Goal: Information Seeking & Learning: Check status

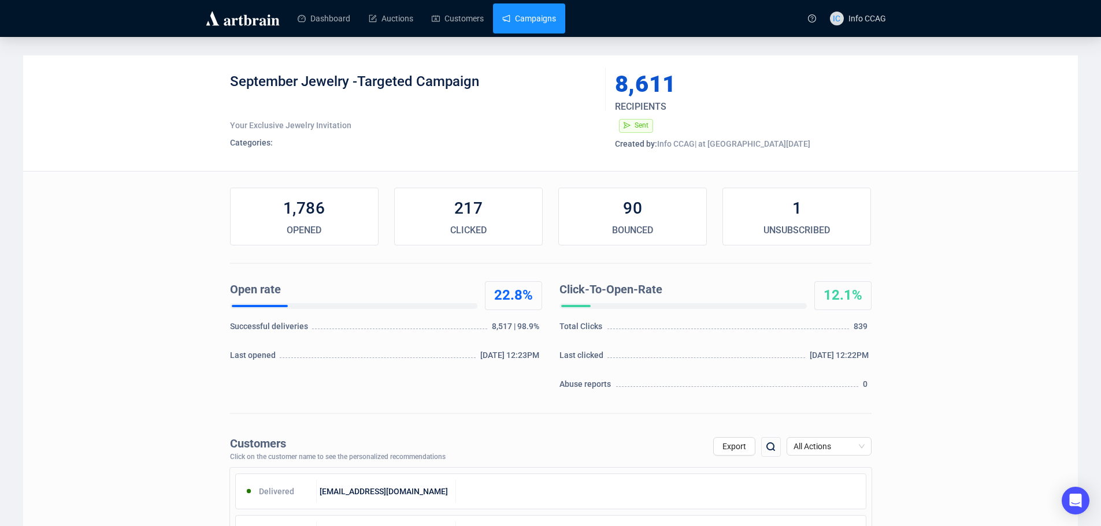
drag, startPoint x: 0, startPoint y: 0, endPoint x: 536, endPoint y: 15, distance: 535.7
click at [536, 15] on link "Campaigns" at bounding box center [529, 18] width 54 height 30
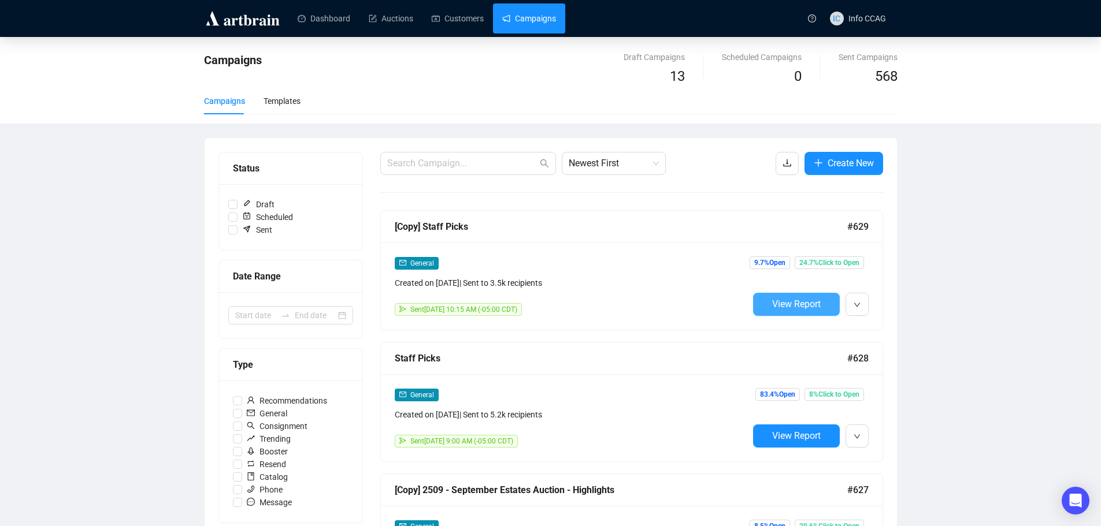
click at [796, 299] on span "View Report" at bounding box center [796, 304] width 49 height 11
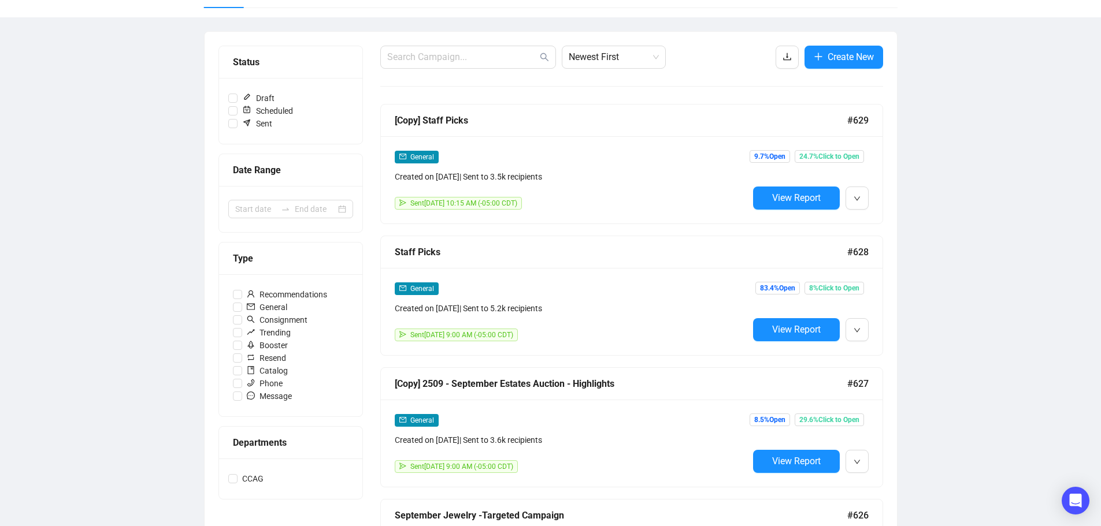
scroll to position [116, 0]
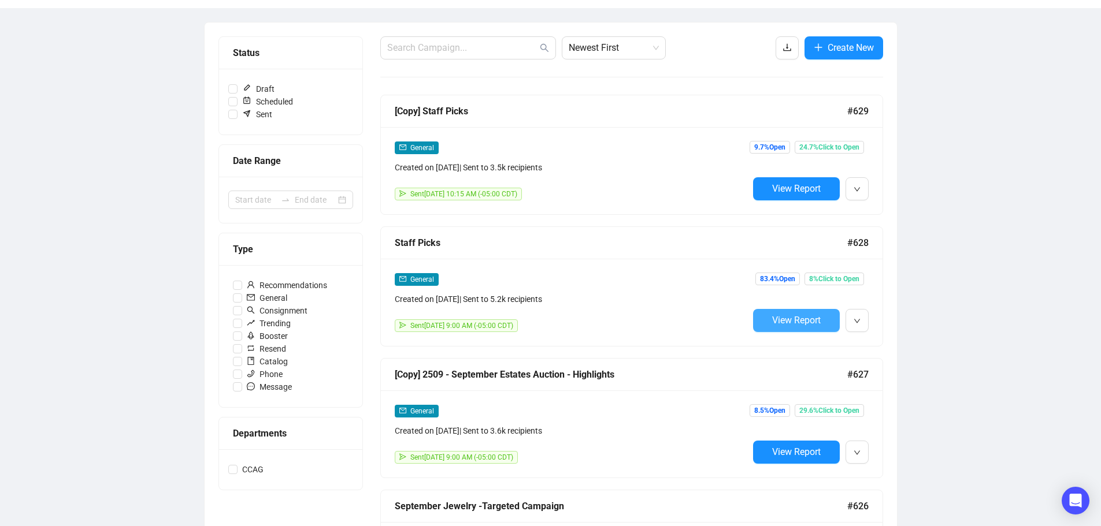
click at [806, 321] on span "View Report" at bounding box center [796, 320] width 49 height 11
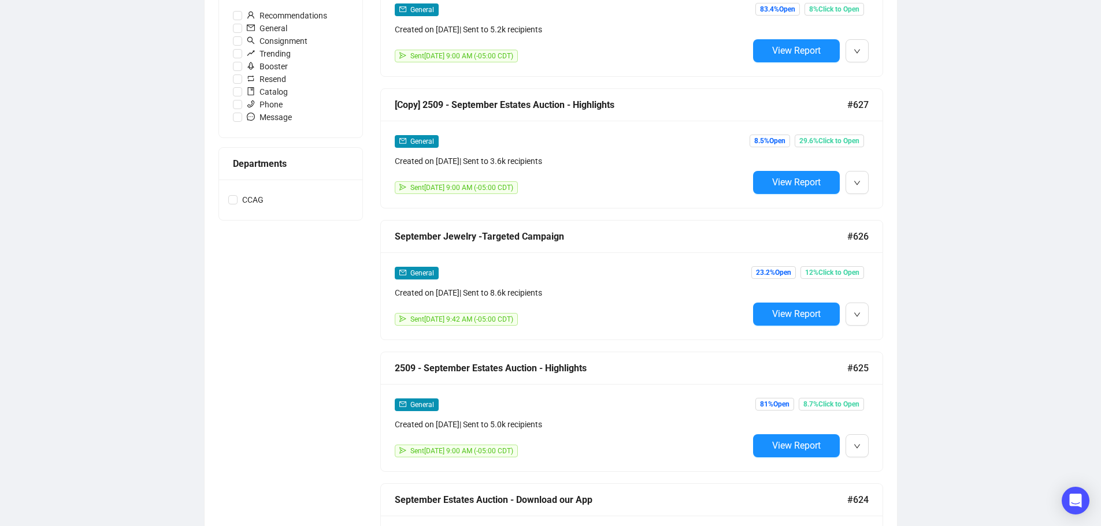
scroll to position [406, 0]
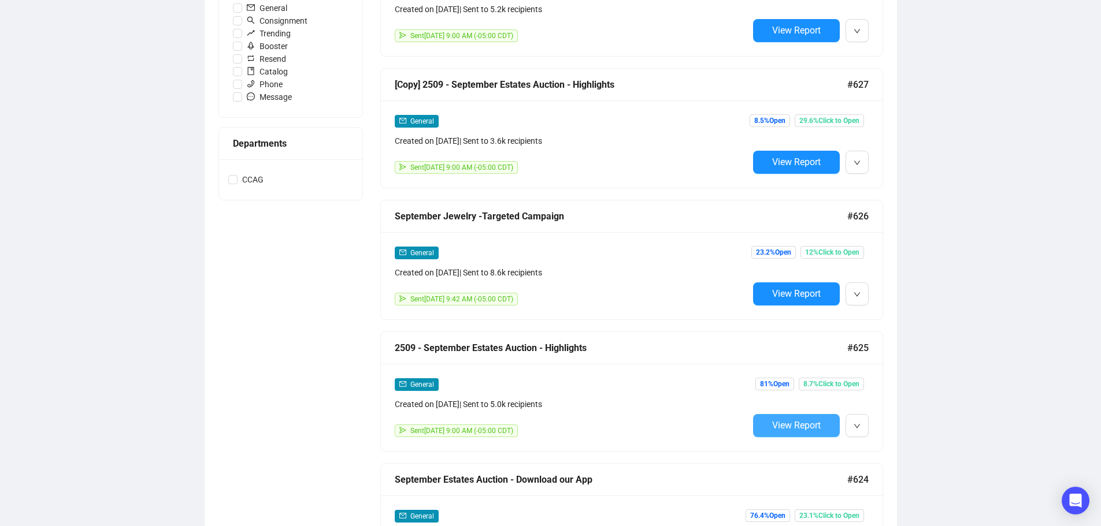
click at [806, 422] on span "View Report" at bounding box center [796, 425] width 49 height 11
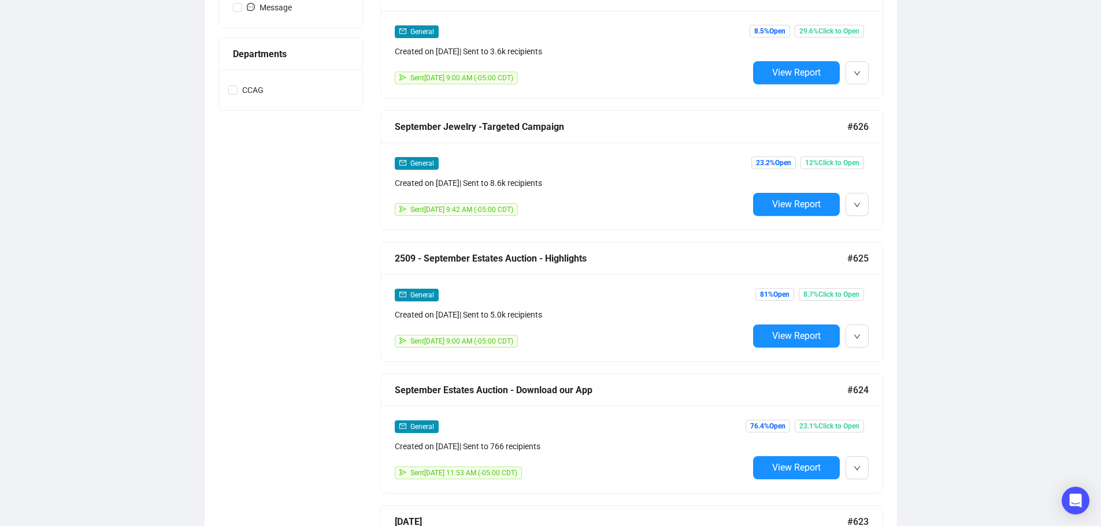
scroll to position [437, 0]
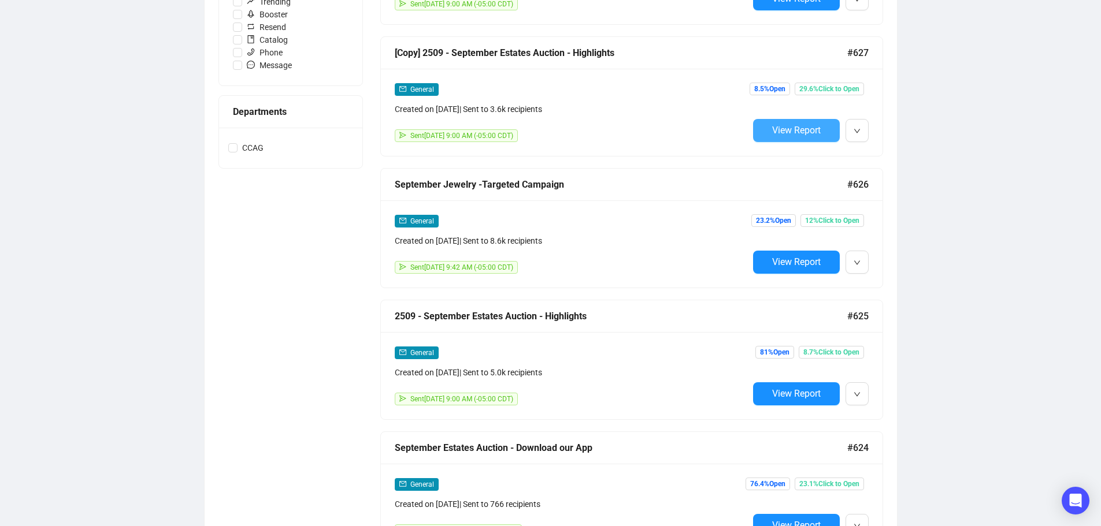
click at [769, 125] on button "View Report" at bounding box center [796, 130] width 87 height 23
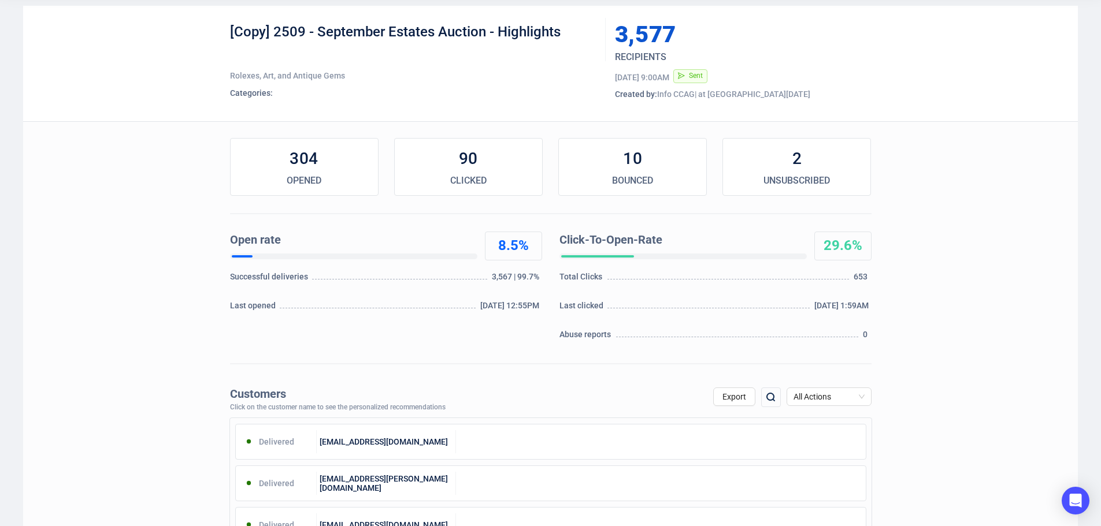
scroll to position [173, 0]
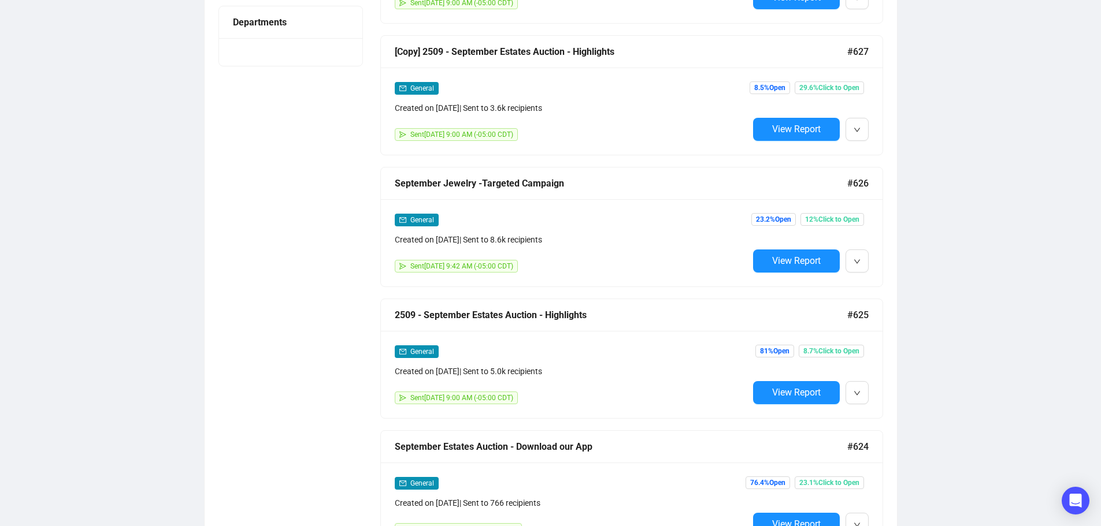
scroll to position [527, 0]
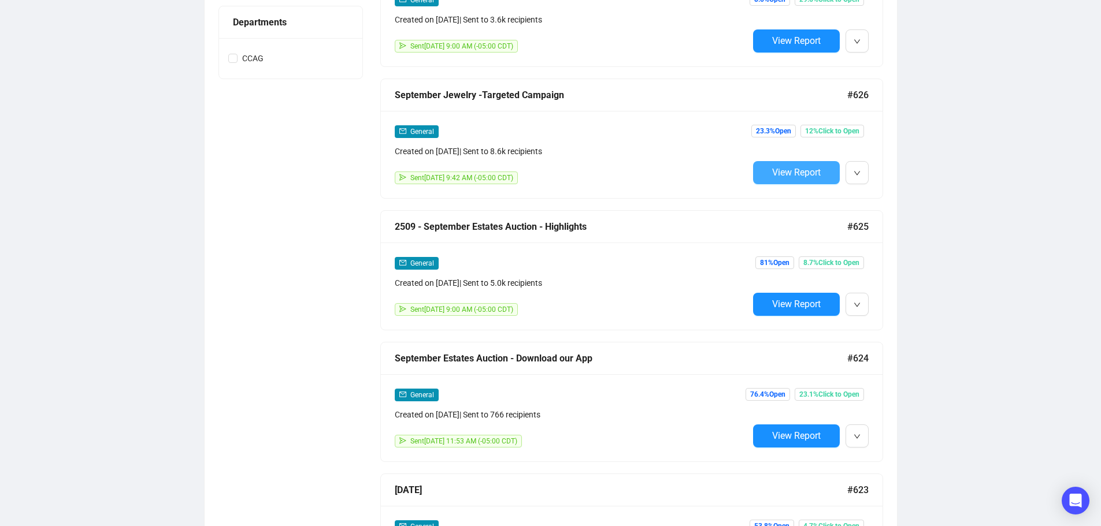
click at [819, 174] on span "View Report" at bounding box center [796, 172] width 49 height 11
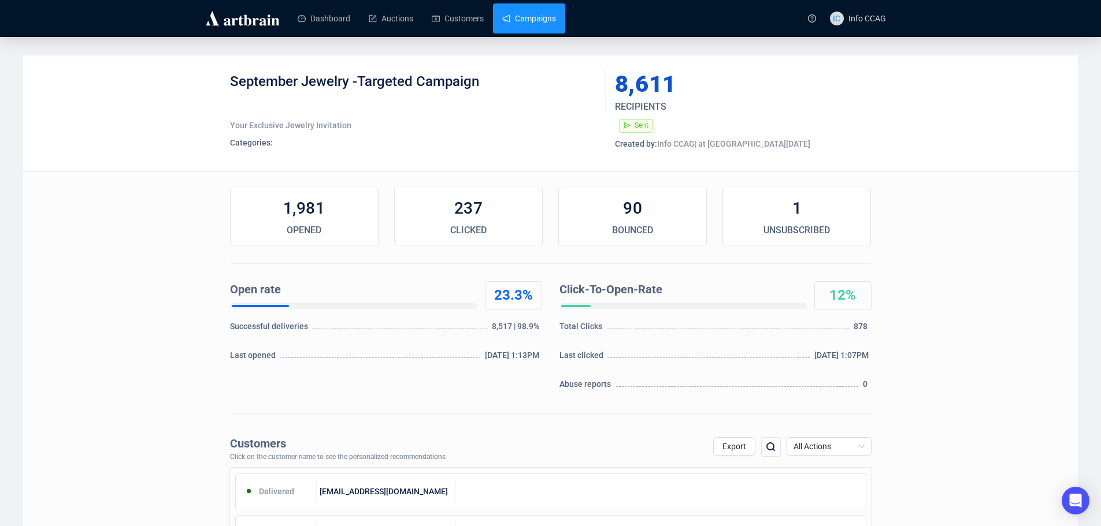
click at [526, 18] on link "Campaigns" at bounding box center [529, 18] width 54 height 30
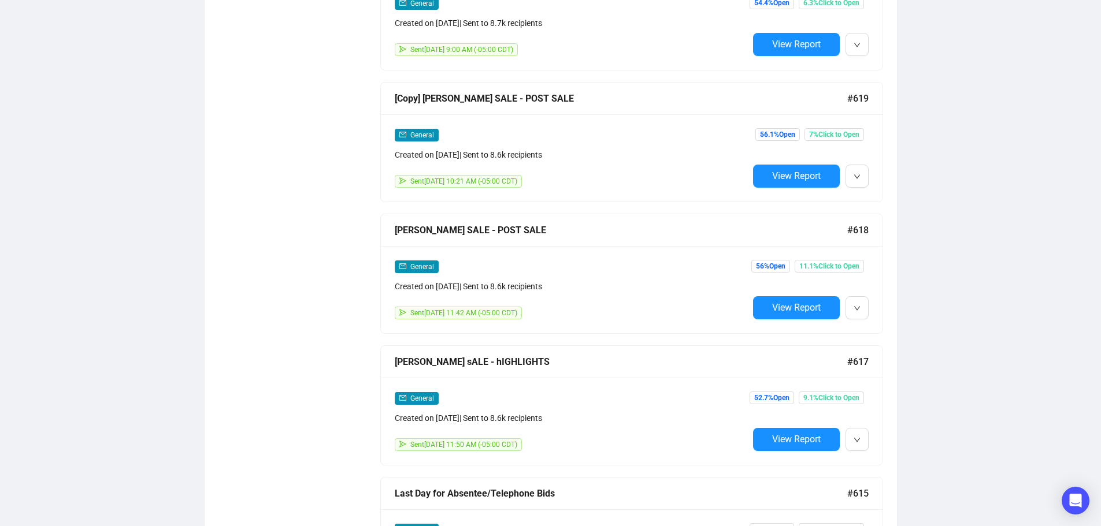
scroll to position [1444, 0]
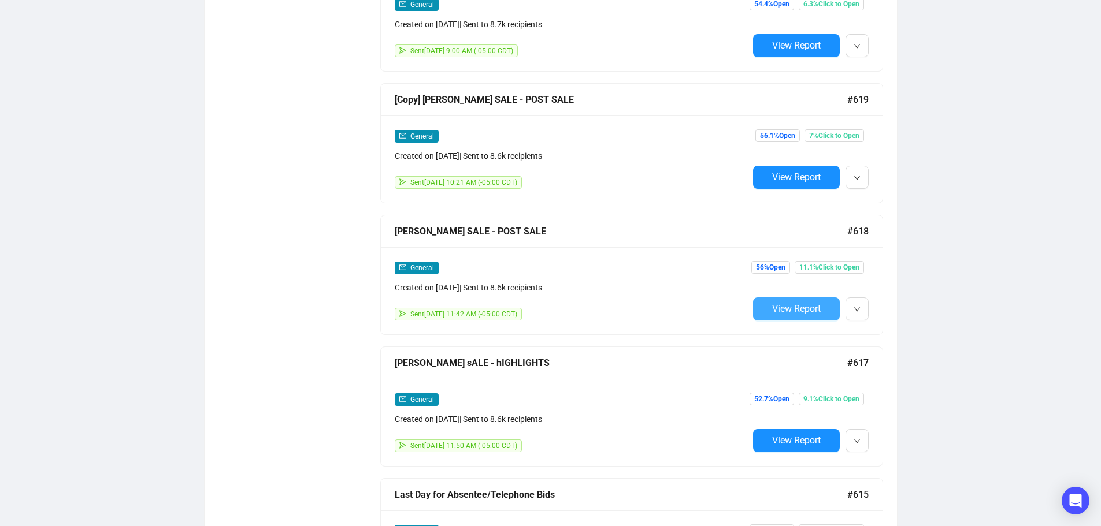
click at [797, 303] on span "View Report" at bounding box center [796, 308] width 49 height 11
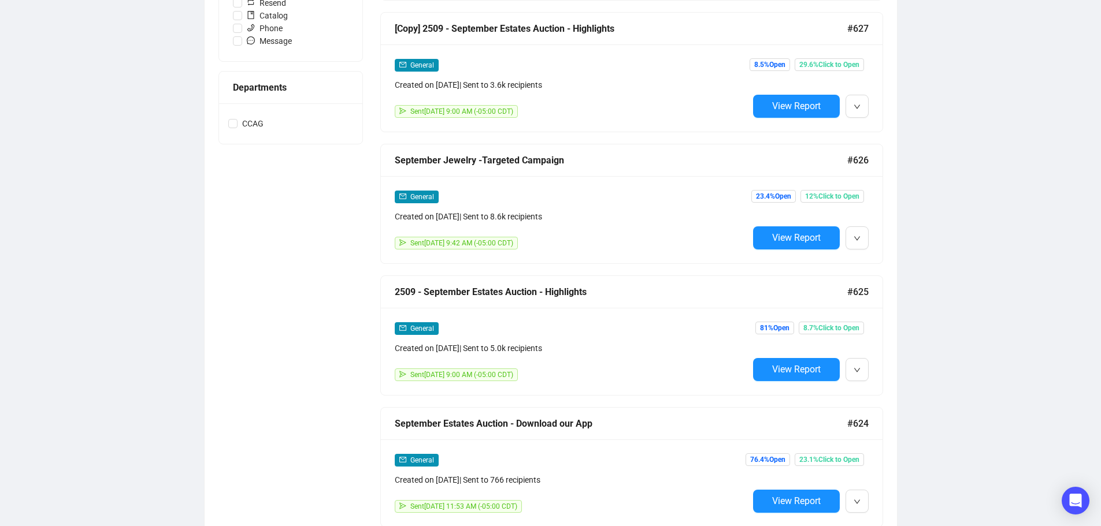
scroll to position [462, 0]
click at [809, 237] on span "View Report" at bounding box center [796, 237] width 49 height 11
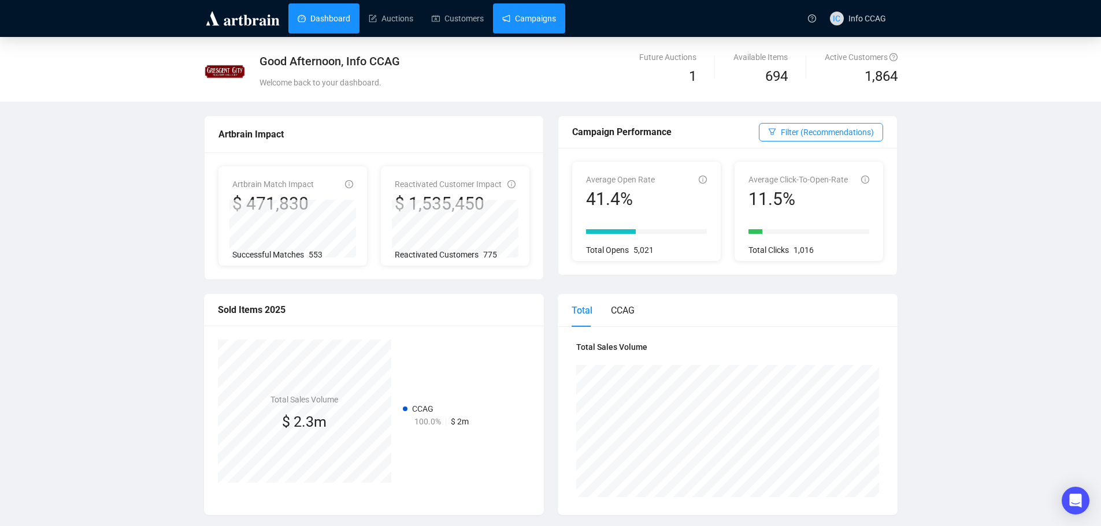
click at [530, 19] on link "Campaigns" at bounding box center [529, 18] width 54 height 30
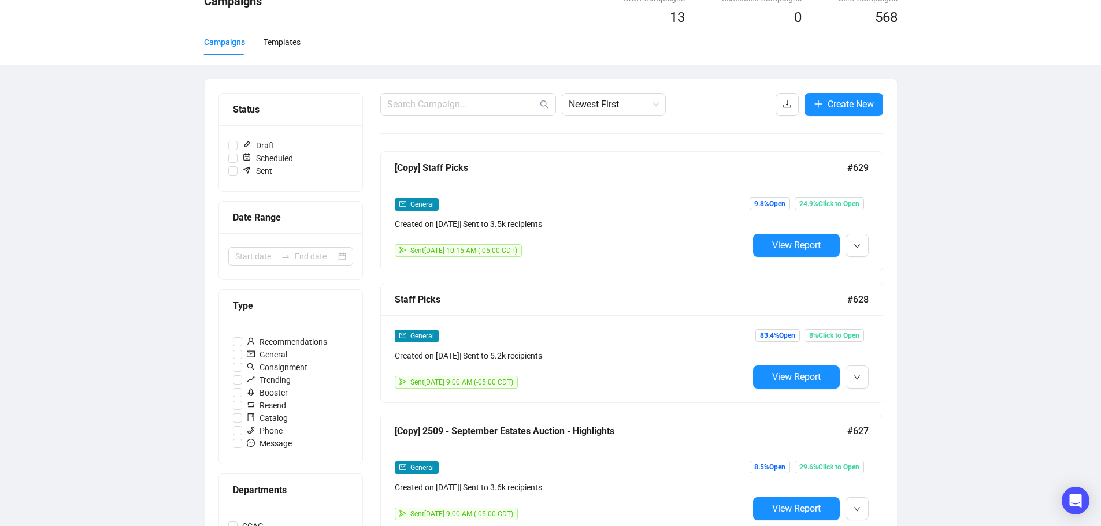
scroll to position [58, 0]
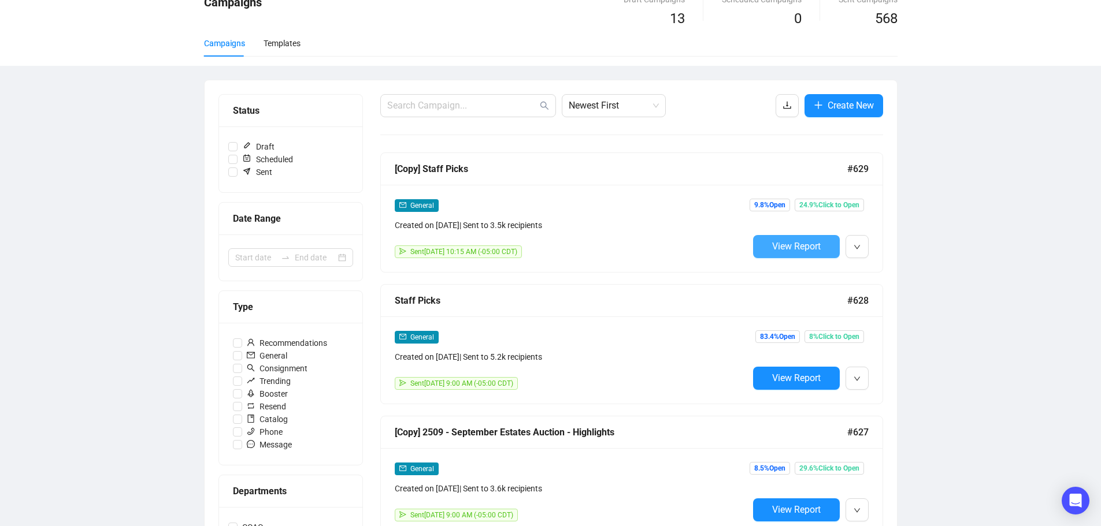
click at [817, 243] on span "View Report" at bounding box center [796, 246] width 49 height 11
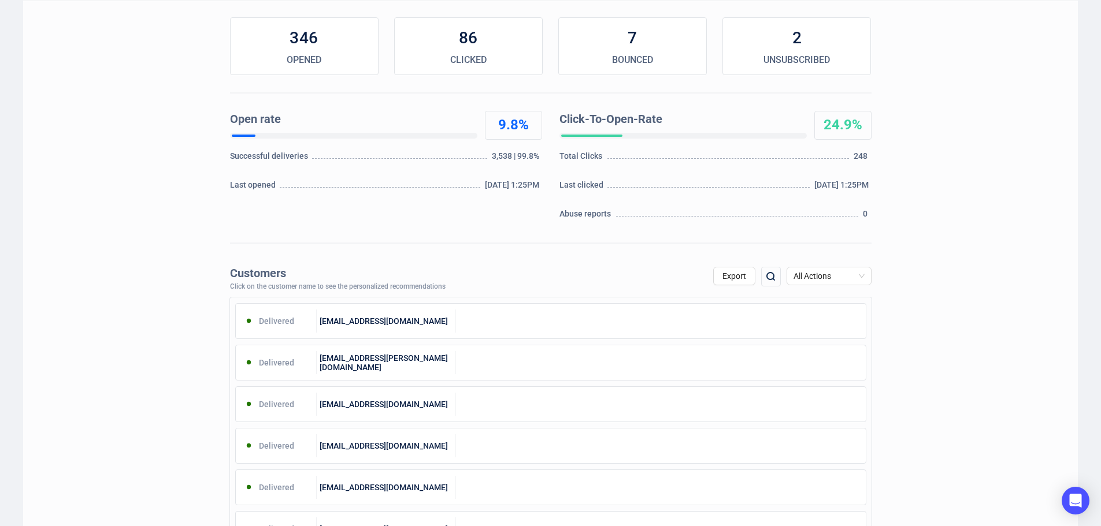
scroll to position [173, 0]
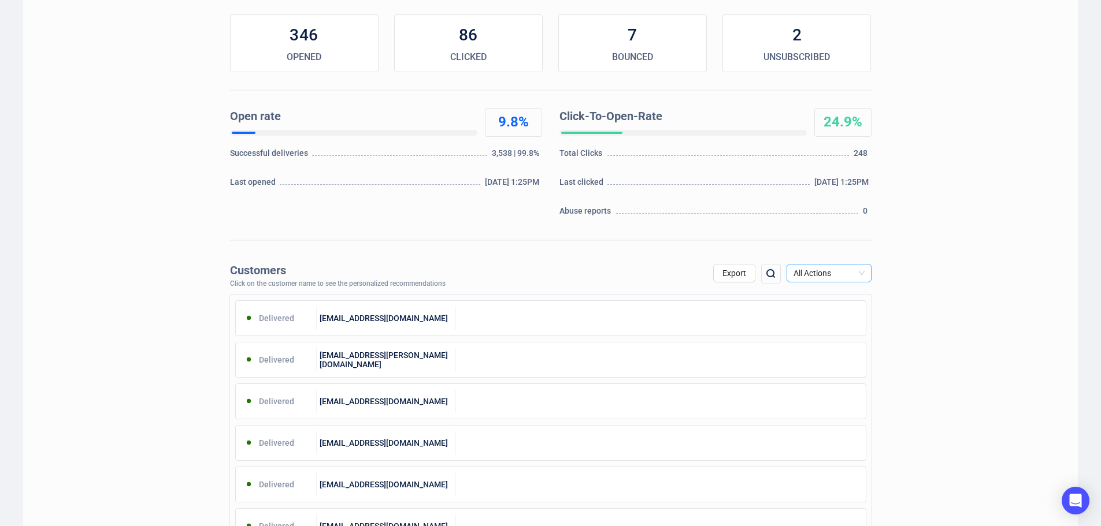
click at [855, 270] on span "All Actions" at bounding box center [828, 273] width 71 height 17
click at [830, 367] on div "Unsubscribe" at bounding box center [828, 370] width 66 height 13
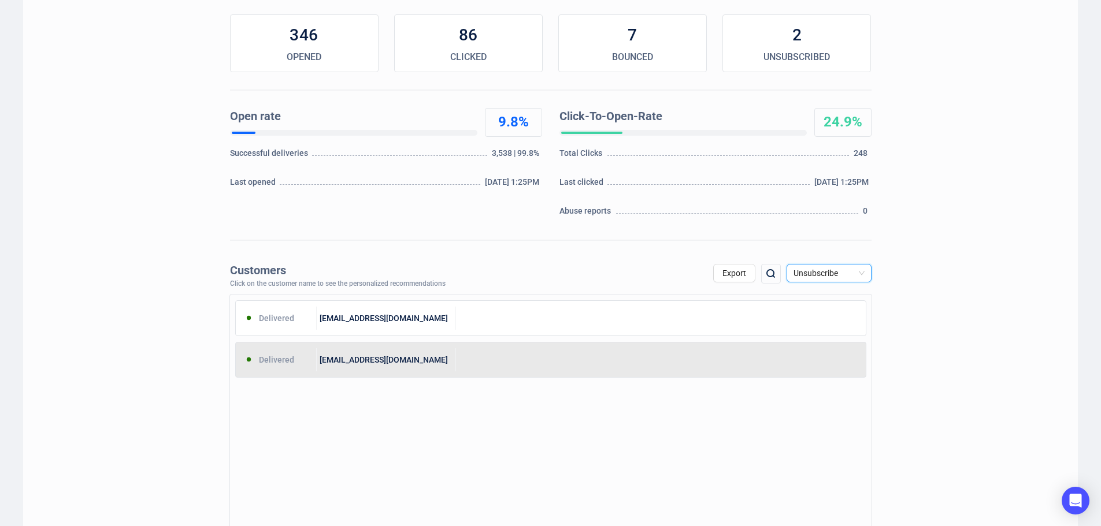
click at [524, 370] on div at bounding box center [661, 359] width 410 height 23
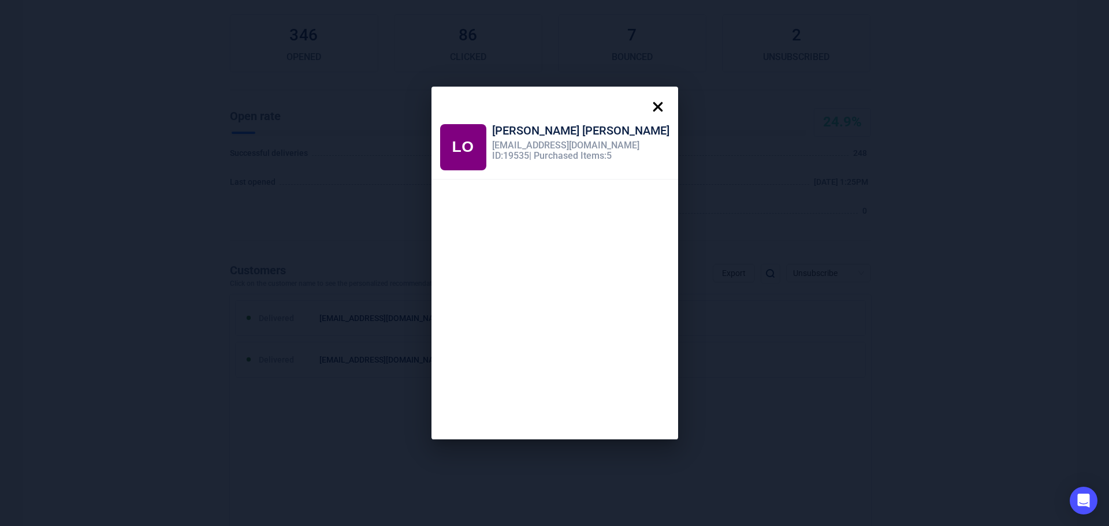
click at [646, 102] on icon at bounding box center [657, 106] width 23 height 23
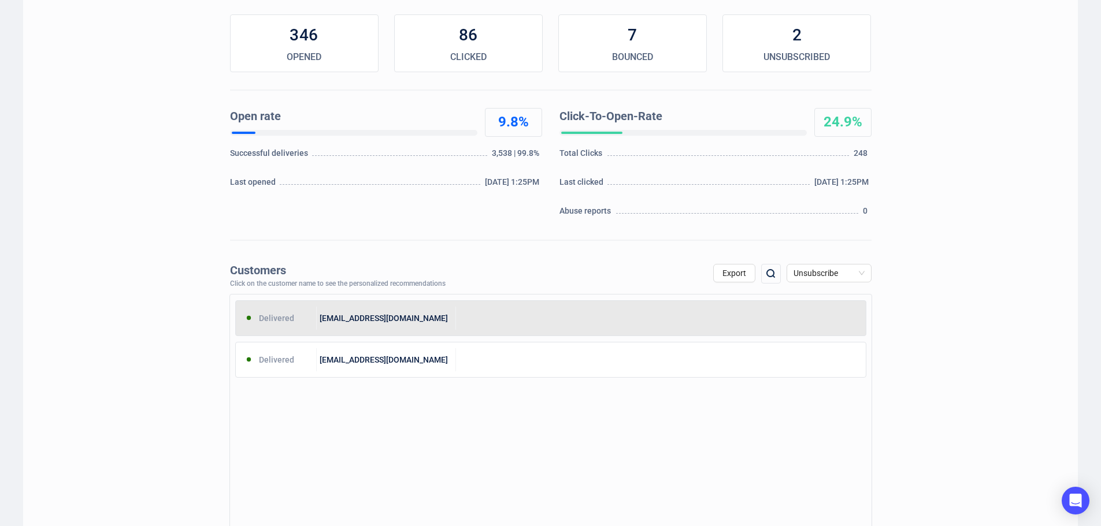
click at [358, 322] on div "[EMAIL_ADDRESS][DOMAIN_NAME]" at bounding box center [386, 318] width 139 height 23
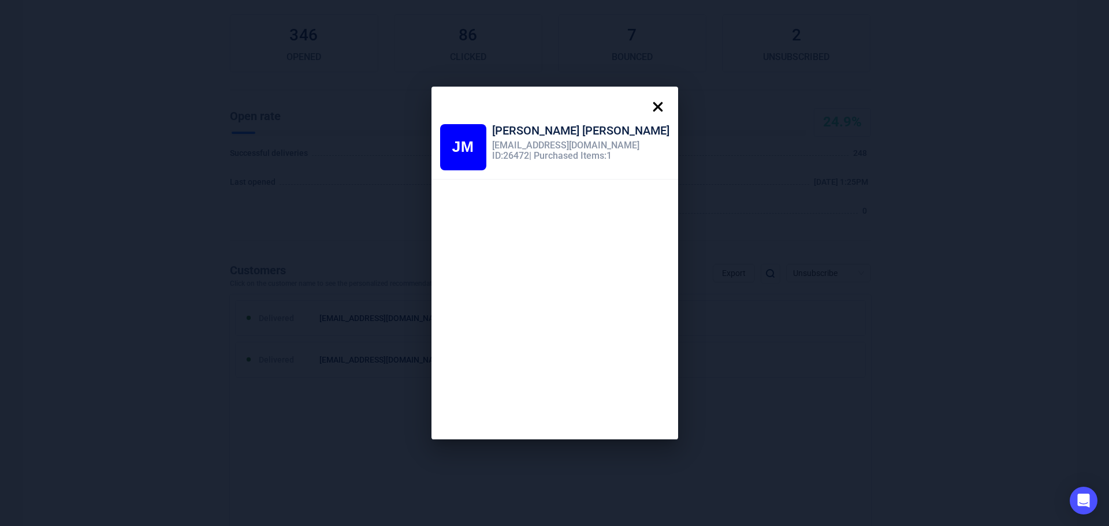
click at [646, 106] on icon at bounding box center [657, 106] width 23 height 23
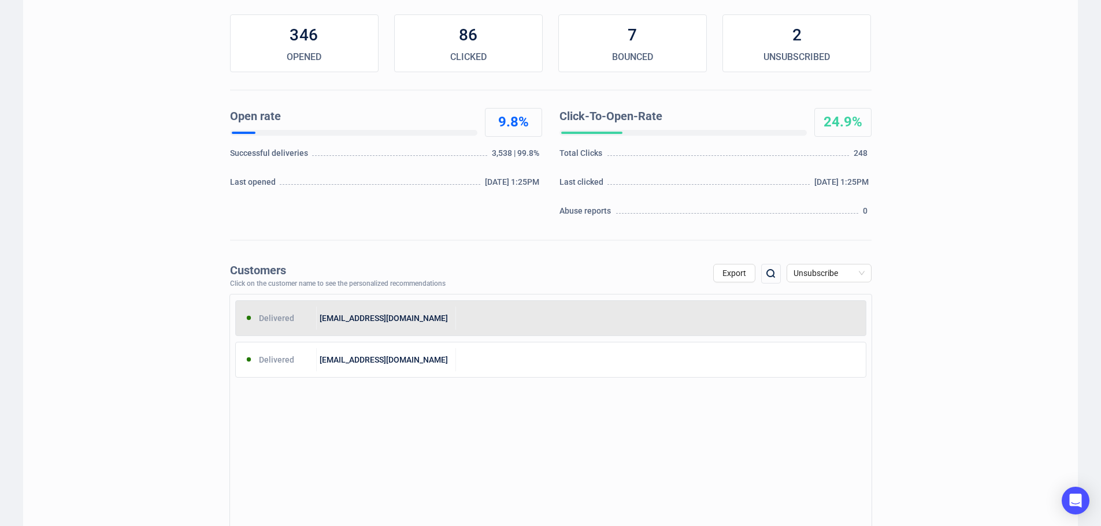
click at [439, 318] on div "[EMAIL_ADDRESS][DOMAIN_NAME]" at bounding box center [386, 318] width 139 height 23
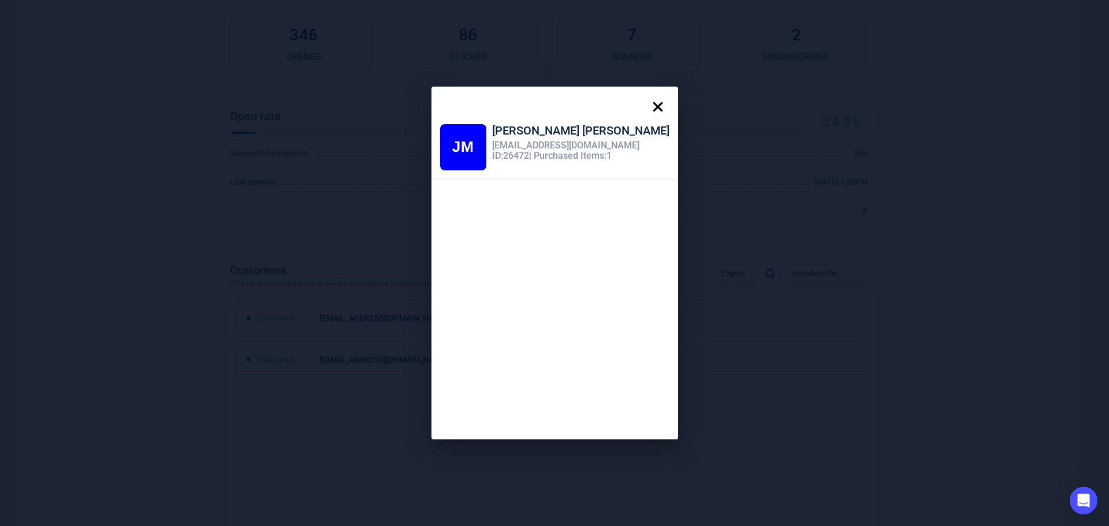
click at [653, 109] on icon at bounding box center [658, 107] width 10 height 10
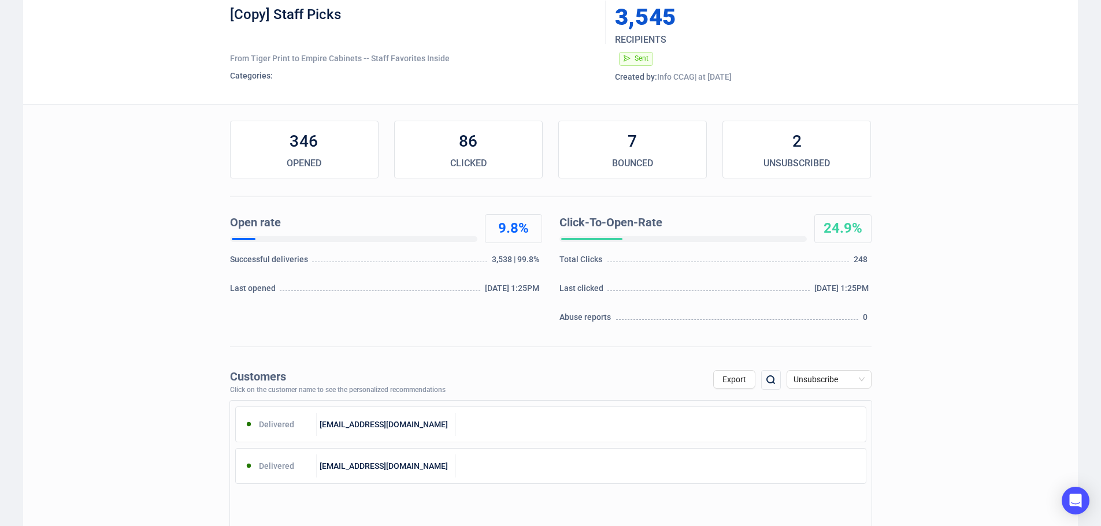
scroll to position [0, 0]
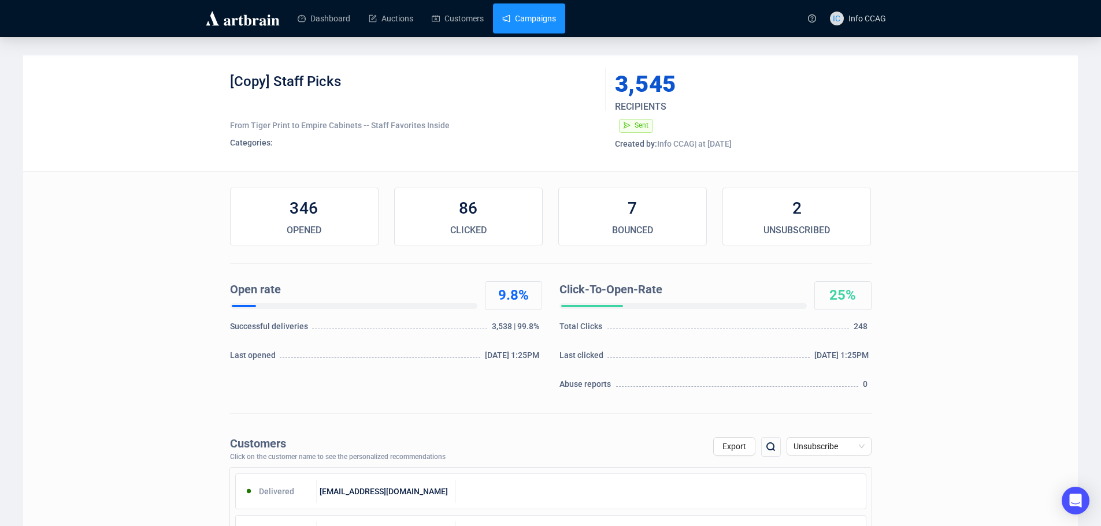
click at [547, 27] on link "Campaigns" at bounding box center [529, 18] width 54 height 30
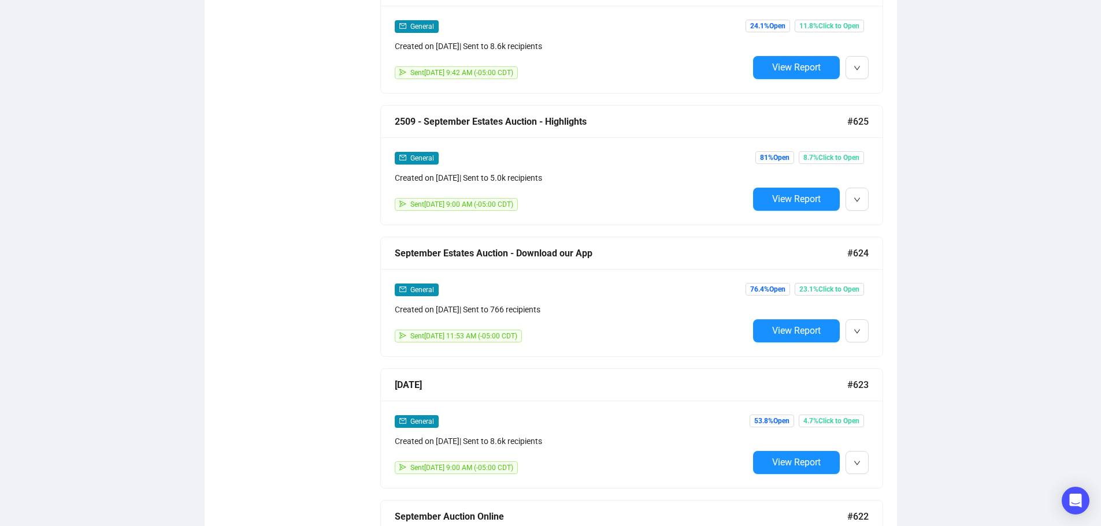
scroll to position [635, 0]
